Goal: Task Accomplishment & Management: Use online tool/utility

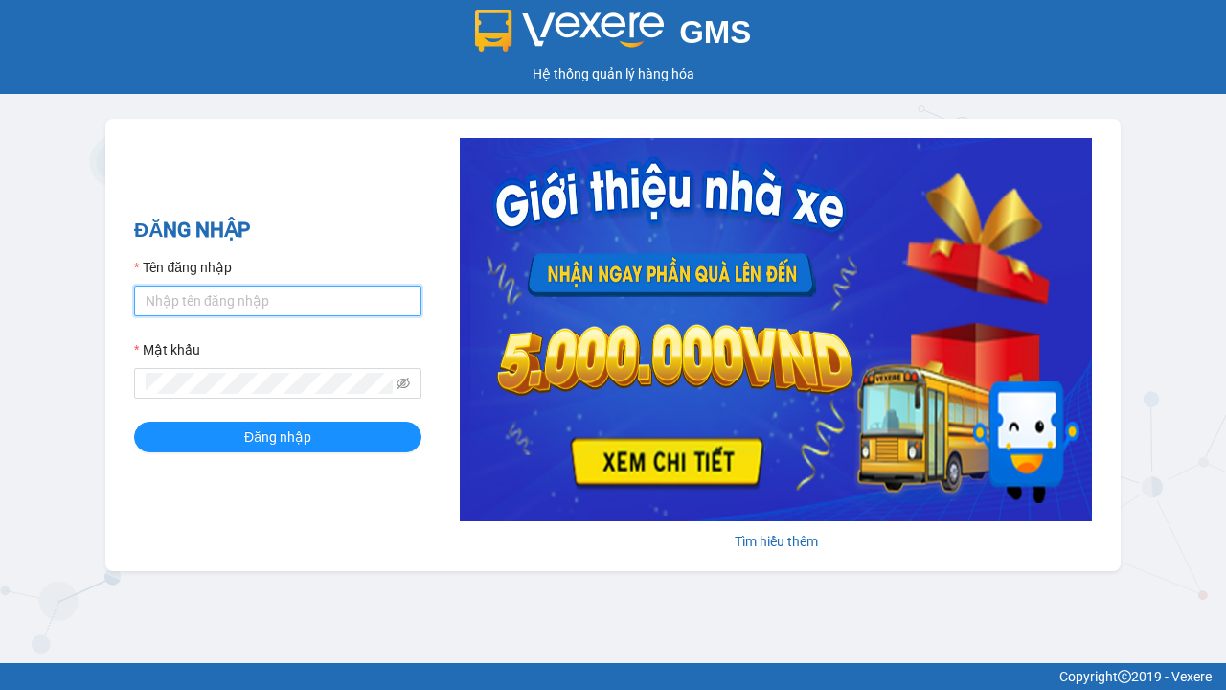
click at [278, 300] on input "Tên đăng nhập" at bounding box center [277, 301] width 287 height 31
type input "ly.xtl"
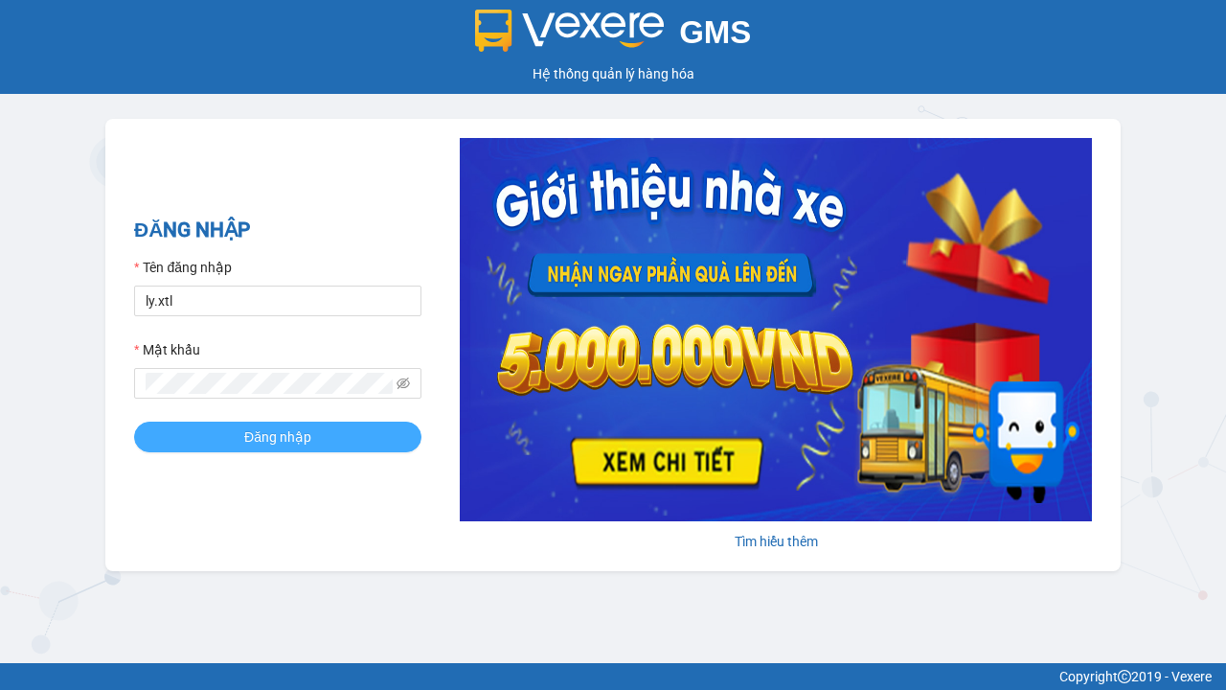
click at [278, 436] on span "Đăng nhập" at bounding box center [277, 436] width 67 height 21
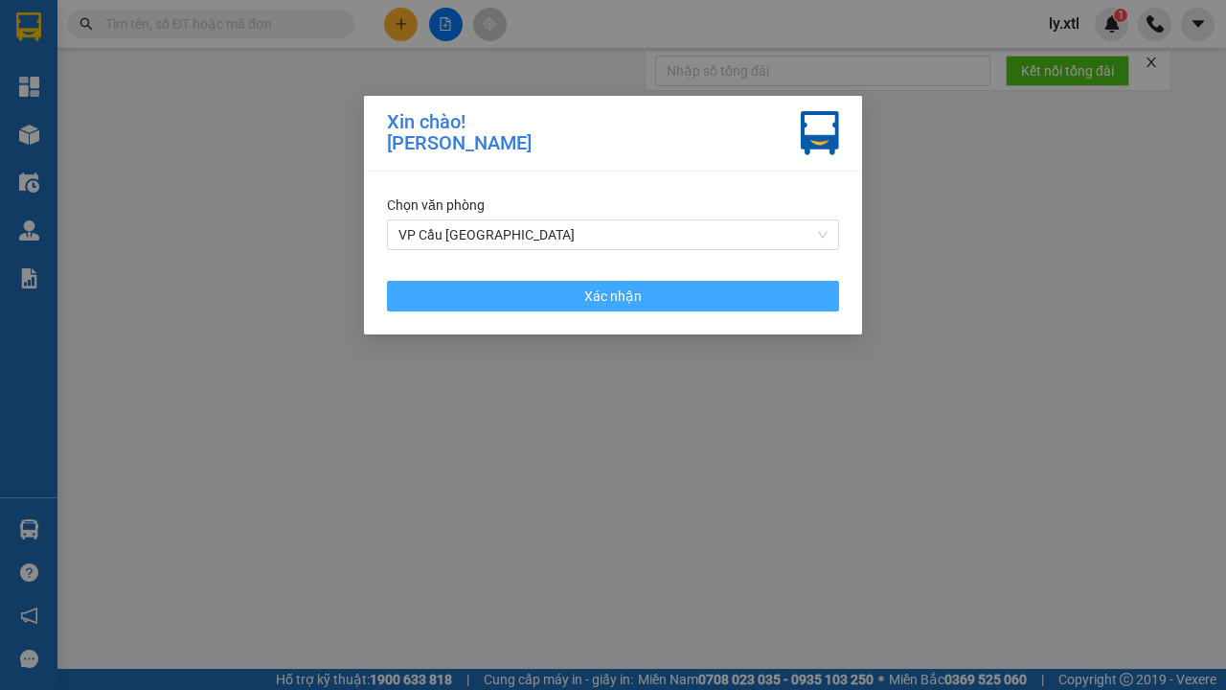
click at [613, 295] on span "Xác nhận" at bounding box center [612, 296] width 57 height 21
